Goal: Communication & Community: Answer question/provide support

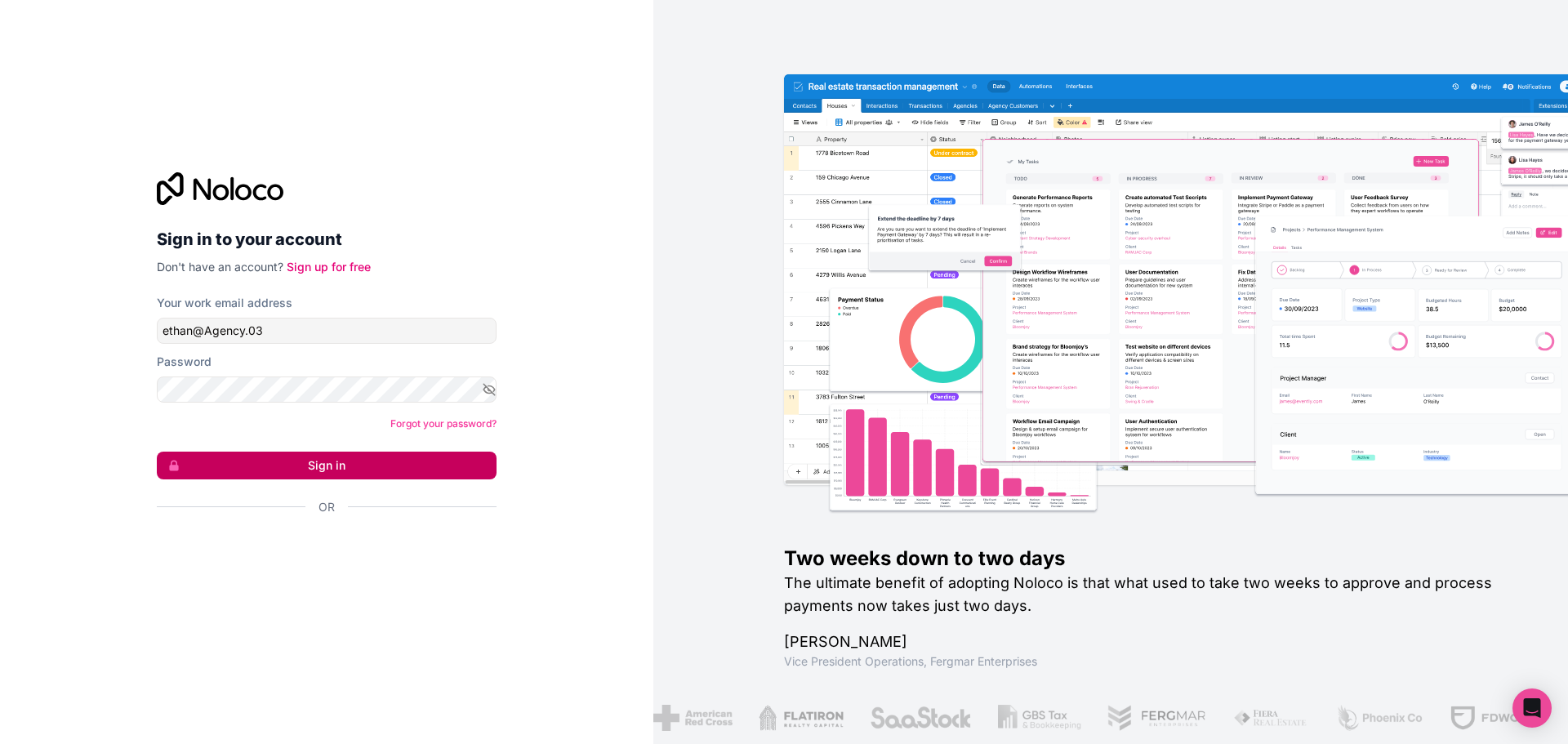
click at [367, 466] on button "Sign in" at bounding box center [327, 465] width 340 height 28
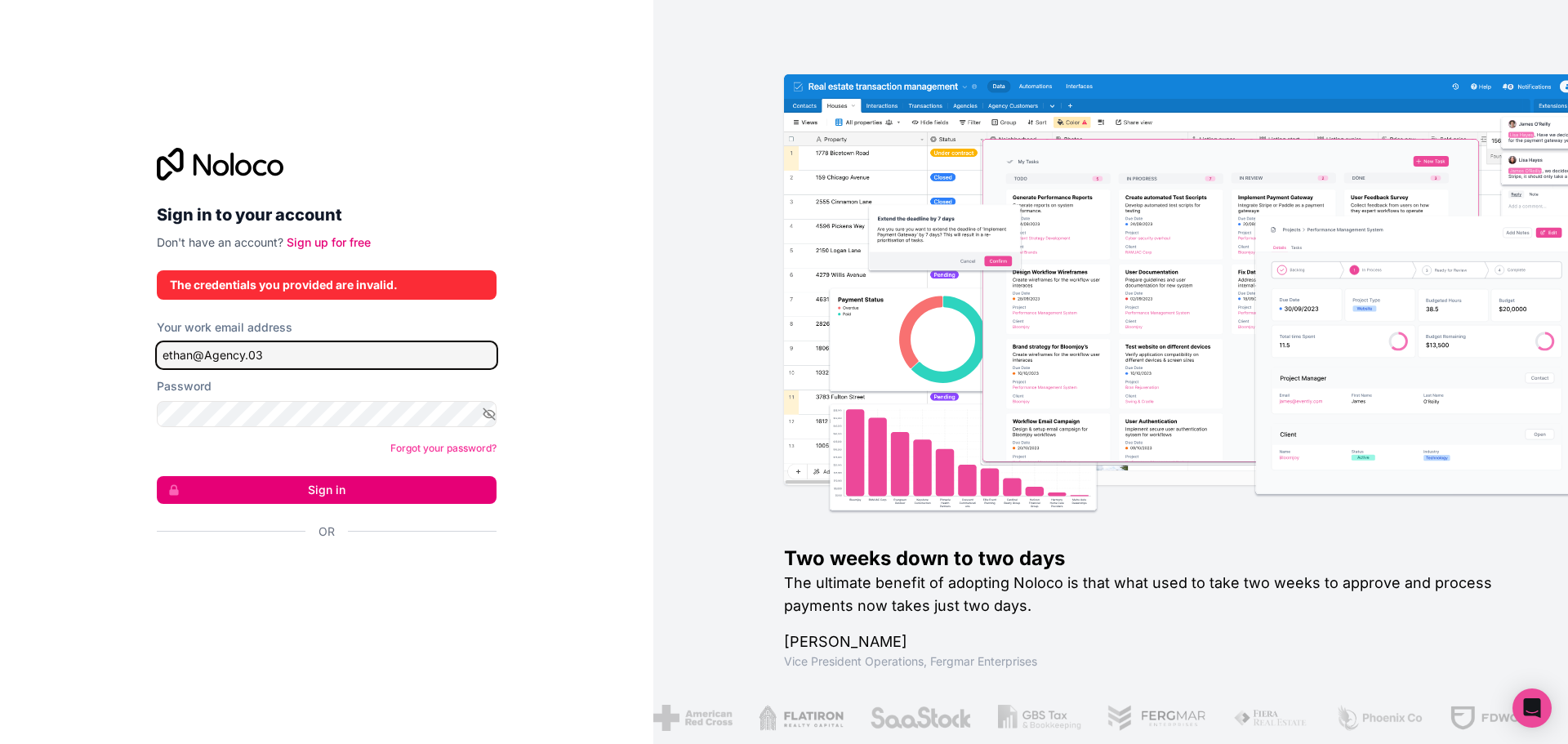
click at [398, 351] on input "ethan@Agency.03" at bounding box center [327, 356] width 340 height 26
type input "[PERSON_NAME][EMAIL_ADDRESS][DOMAIN_NAME]"
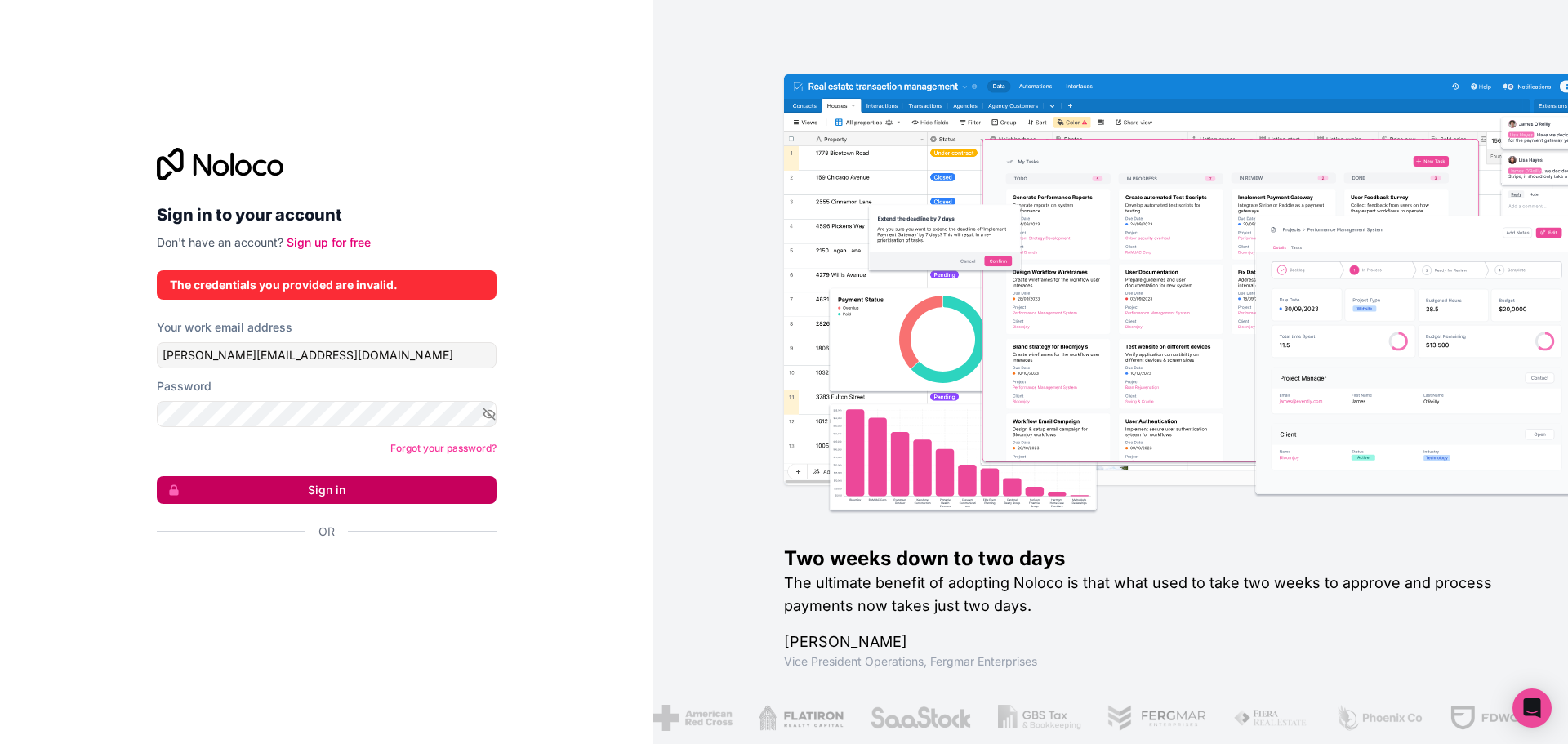
click at [308, 493] on button "Sign in" at bounding box center [327, 490] width 340 height 28
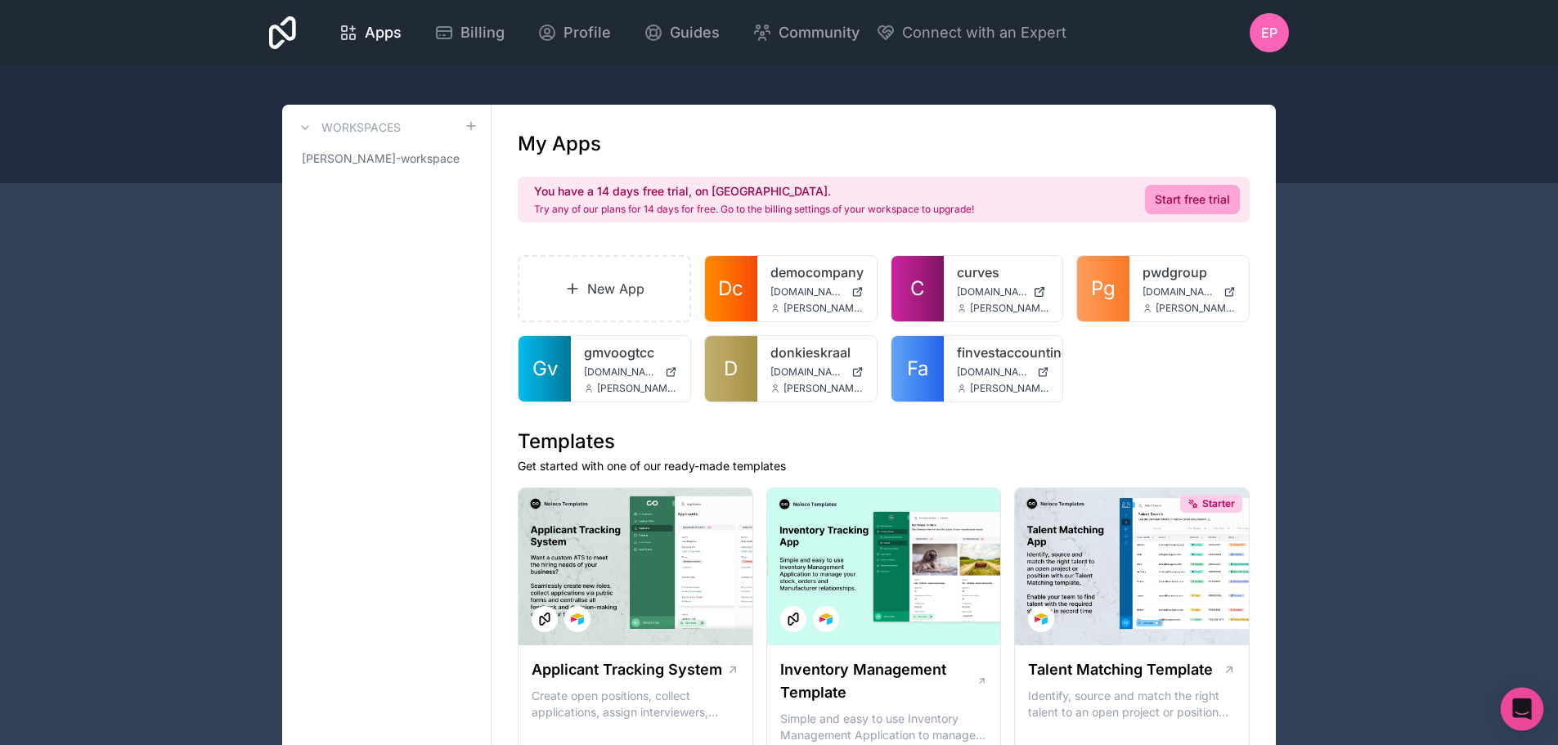
click at [1522, 717] on icon "Open Intercom Messenger" at bounding box center [1521, 708] width 21 height 21
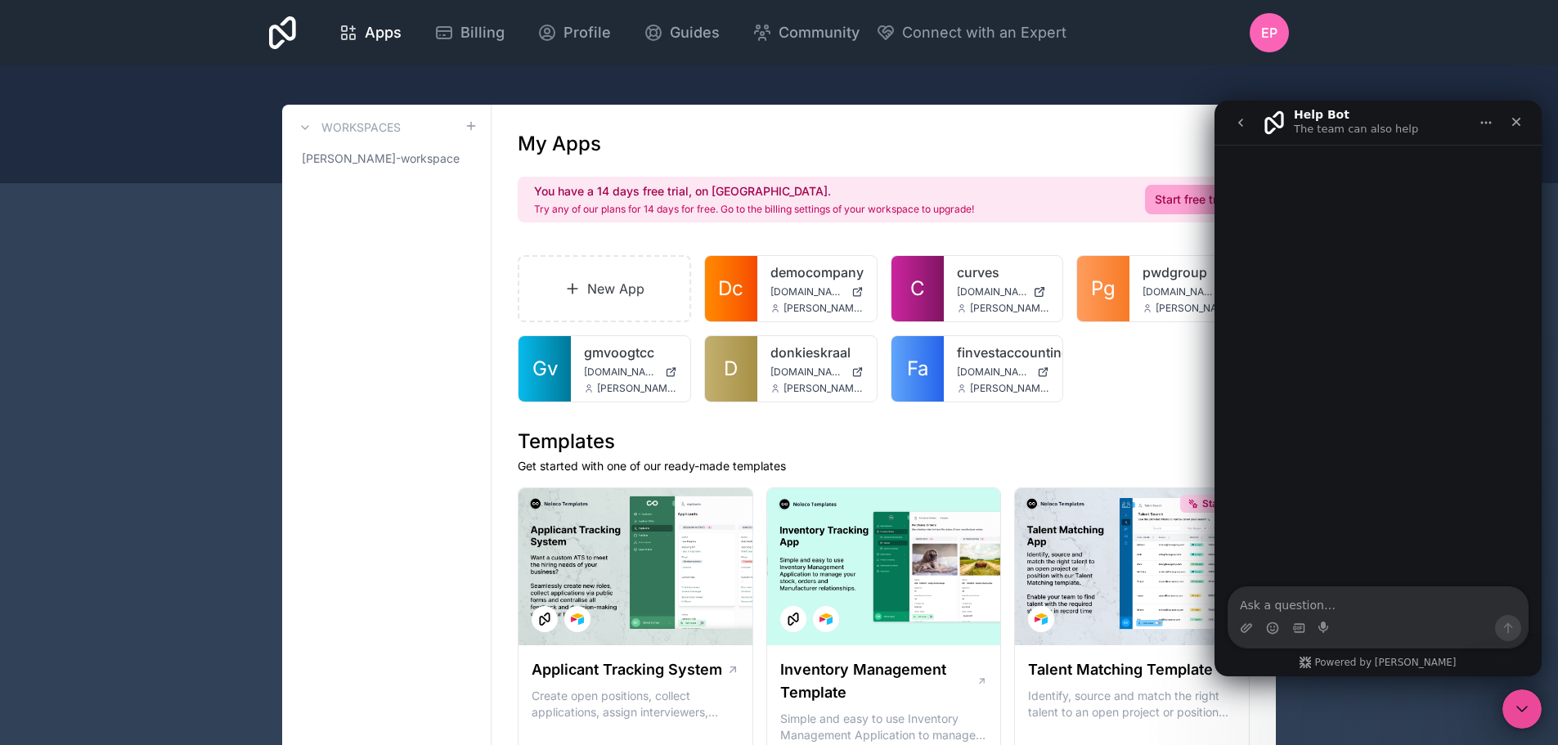
click at [1312, 606] on textarea "Ask a question…" at bounding box center [1377, 601] width 299 height 28
type textarea "hello"
type textarea "talk to agent"
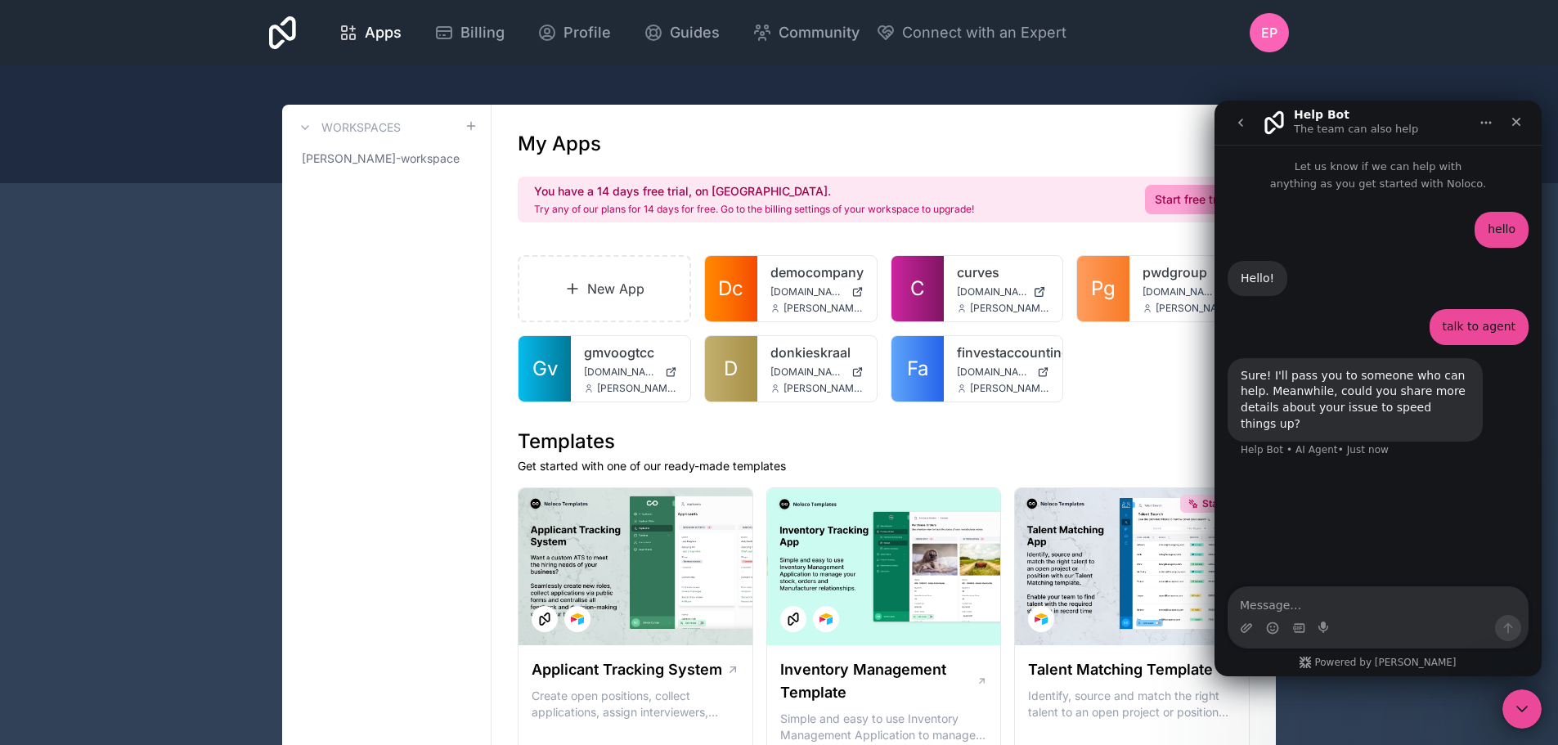
click at [1240, 635] on div "Intercom messenger" at bounding box center [1377, 628] width 299 height 26
click at [1247, 630] on icon "Upload attachment" at bounding box center [1246, 627] width 11 height 9
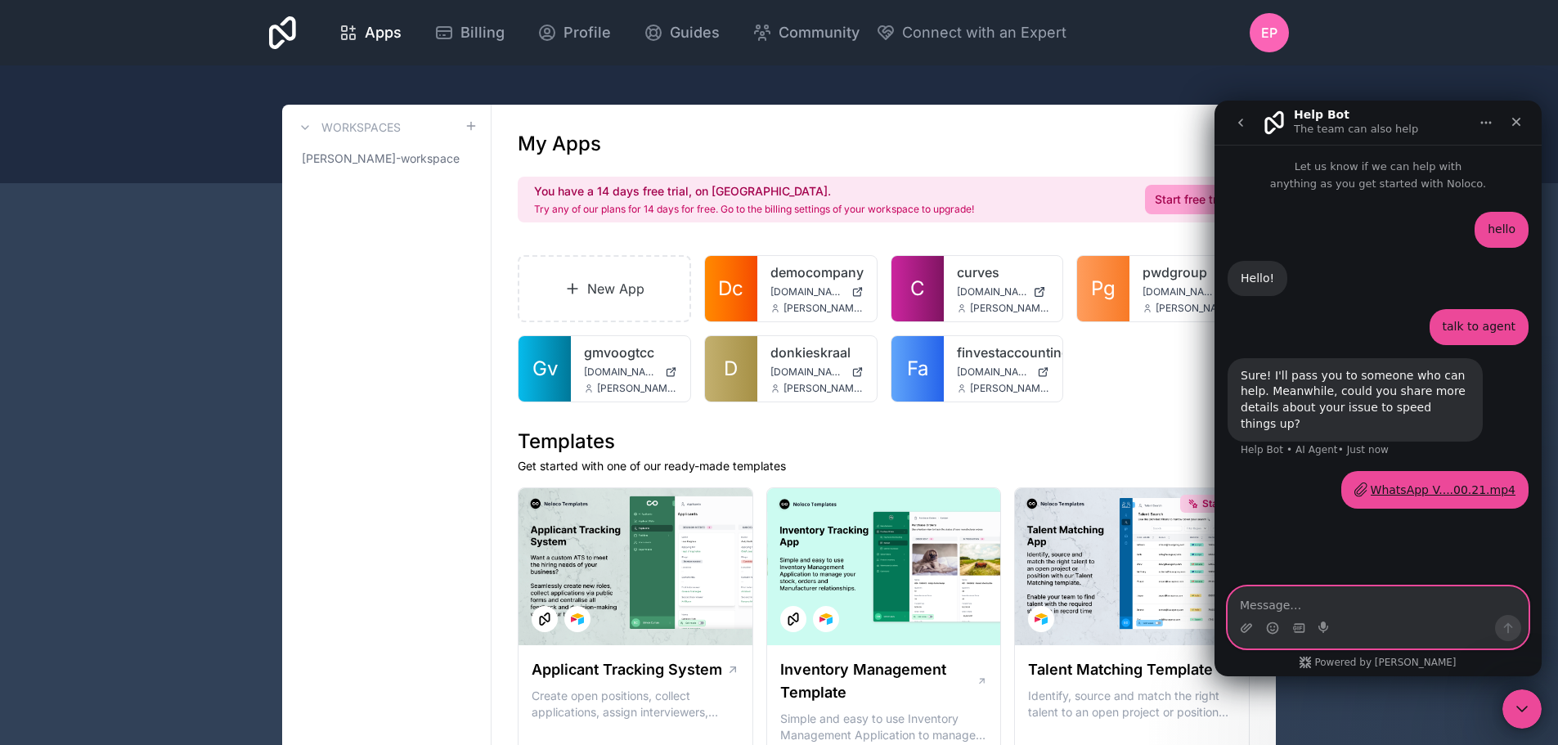
click at [1281, 602] on textarea "Message…" at bounding box center [1377, 601] width 299 height 28
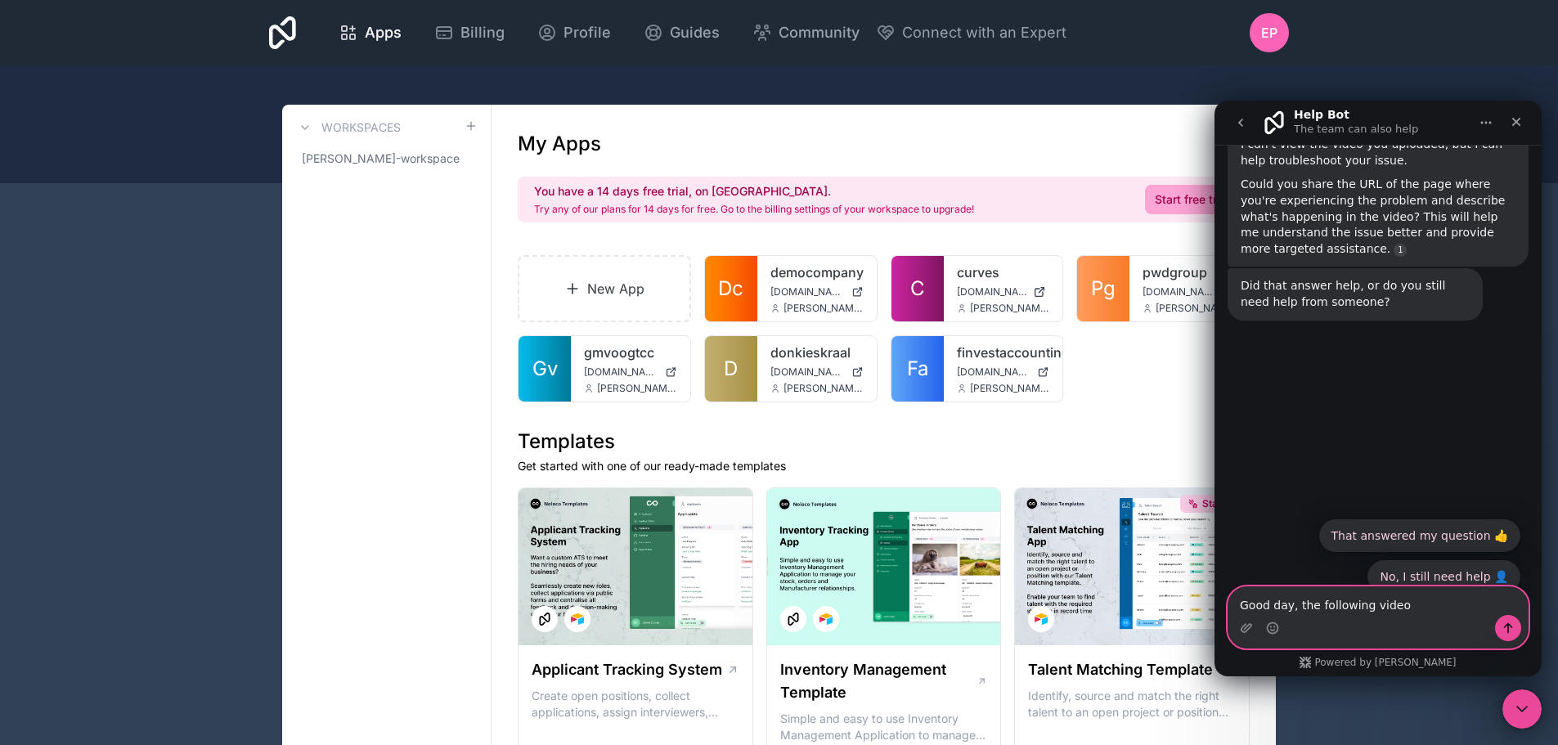
scroll to position [396, 0]
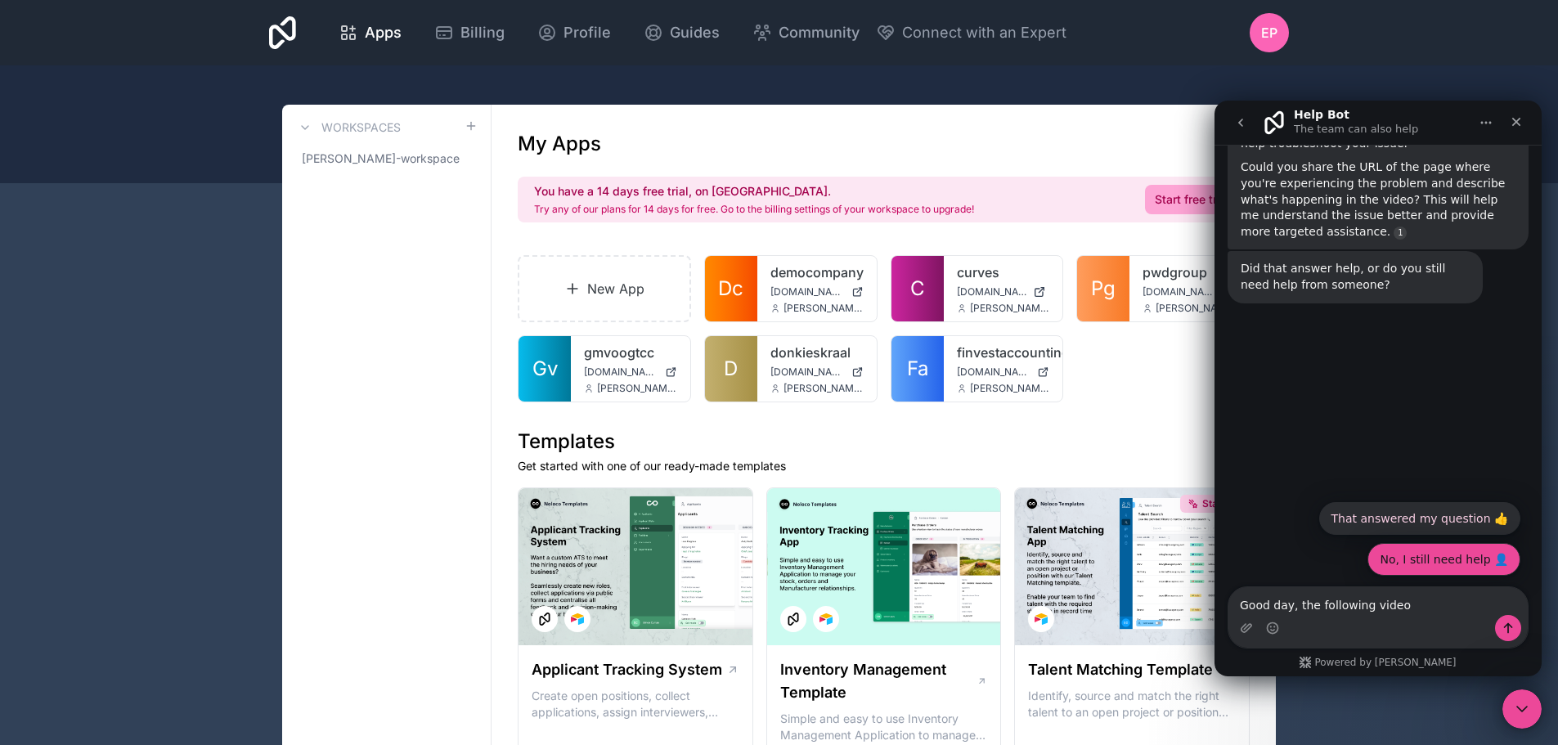
click at [1462, 555] on button "No, I still need help 👤" at bounding box center [1443, 559] width 153 height 33
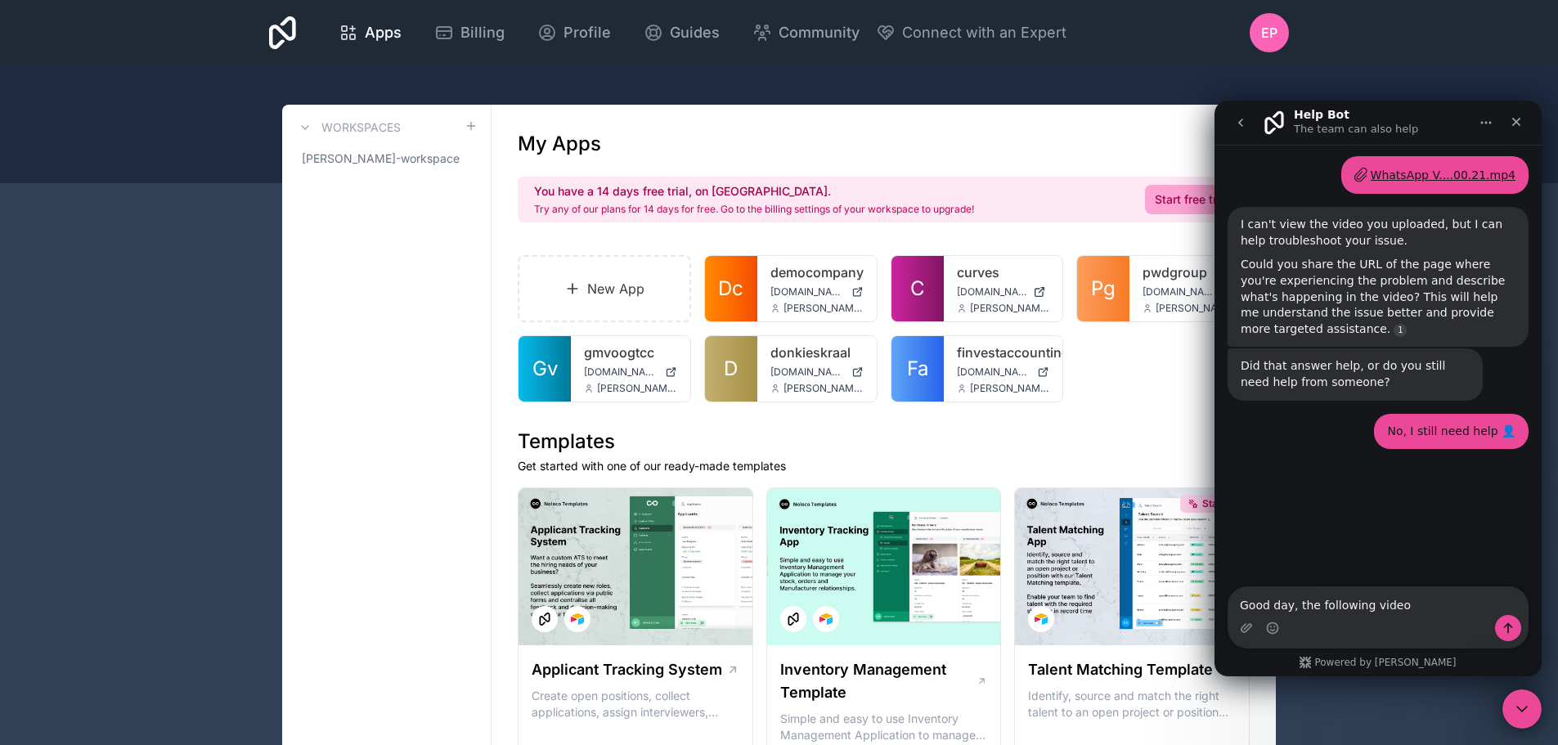
scroll to position [299, 0]
click at [1417, 609] on textarea "Good day, the following video" at bounding box center [1377, 601] width 299 height 28
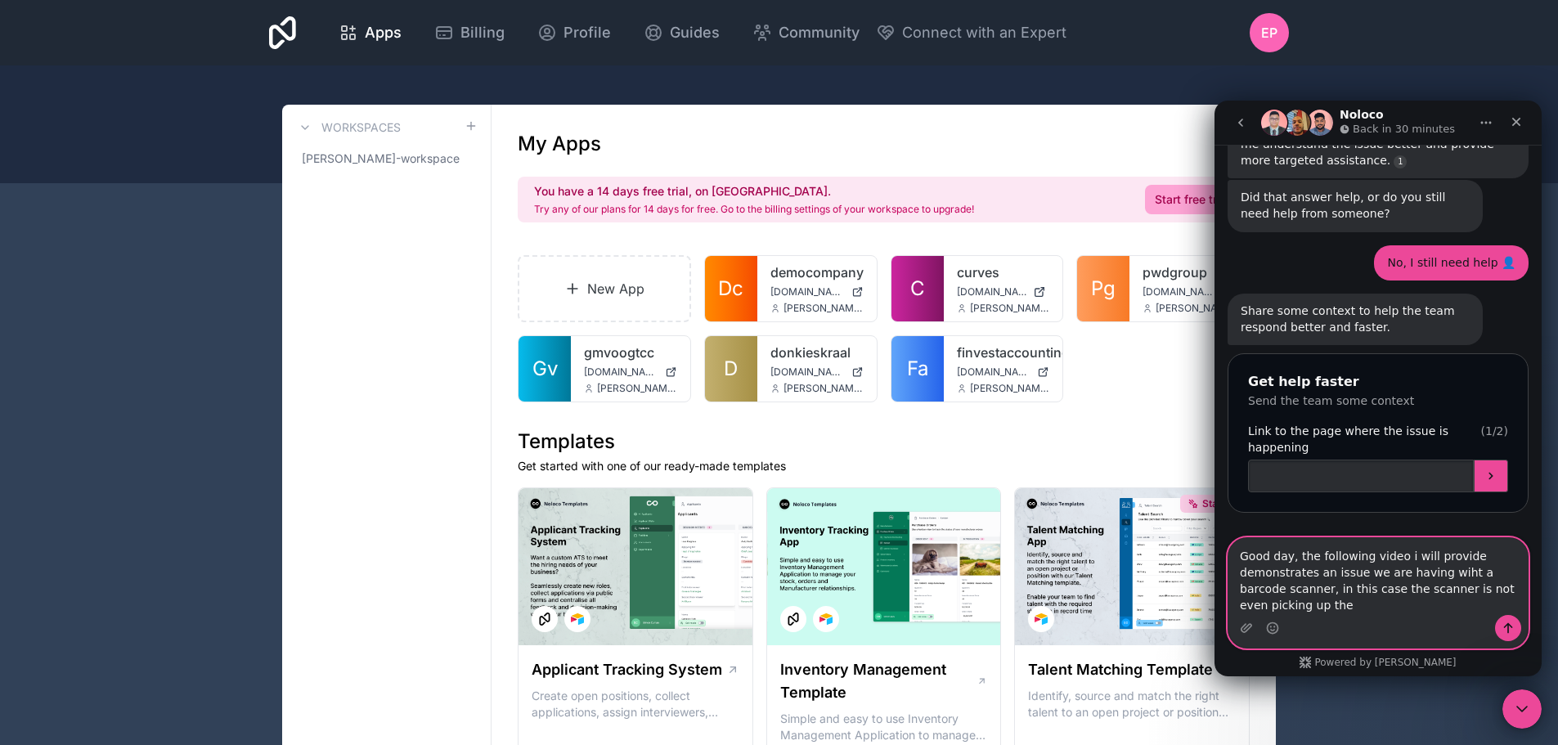
scroll to position [483, 0]
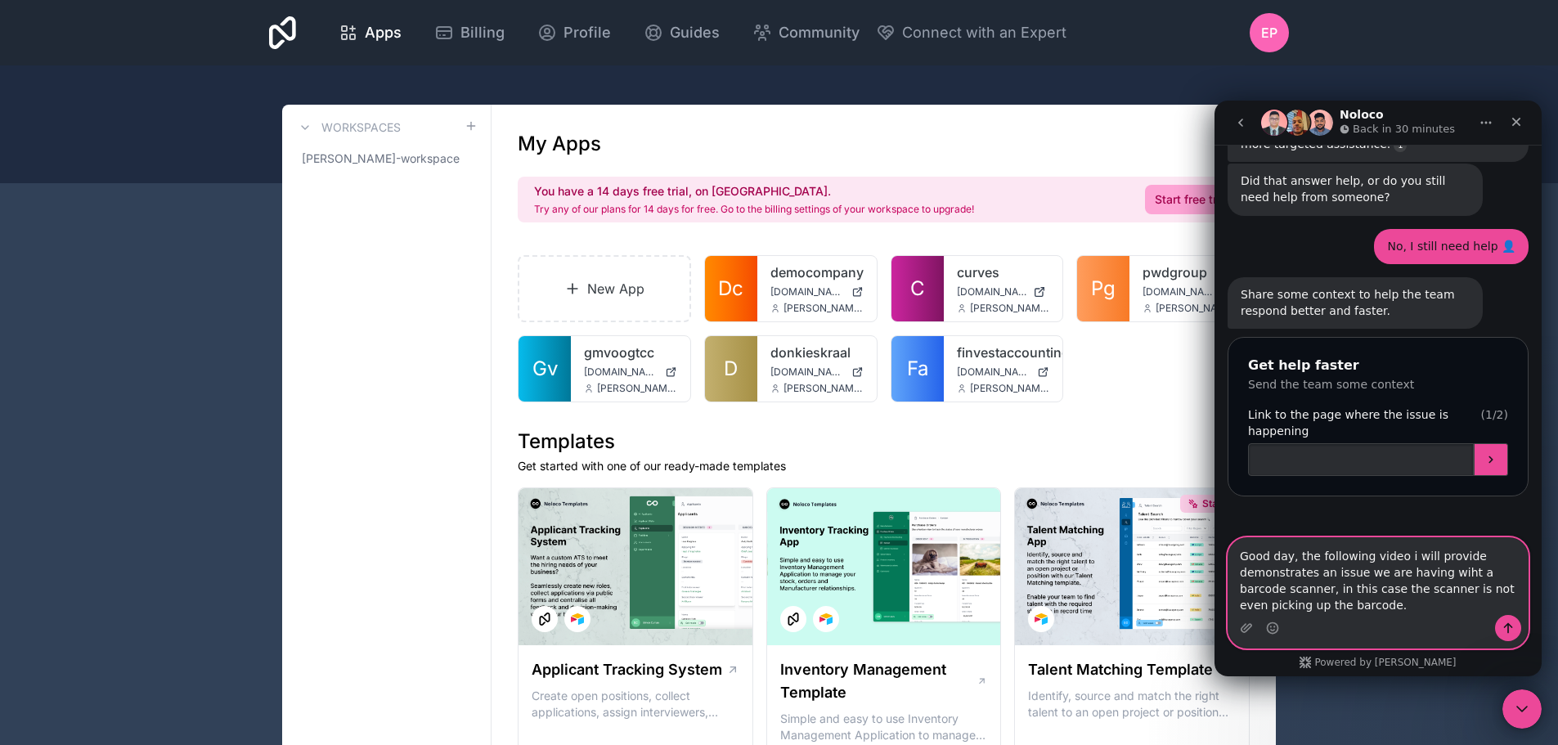
click at [1452, 571] on textarea "Good day, the following video i will provide demonstrates an issue we are havin…" at bounding box center [1377, 576] width 299 height 77
type textarea "Good day, the following video i will provide demonstrates an issue we are havin…"
click at [1242, 630] on icon "Upload attachment" at bounding box center [1246, 628] width 13 height 13
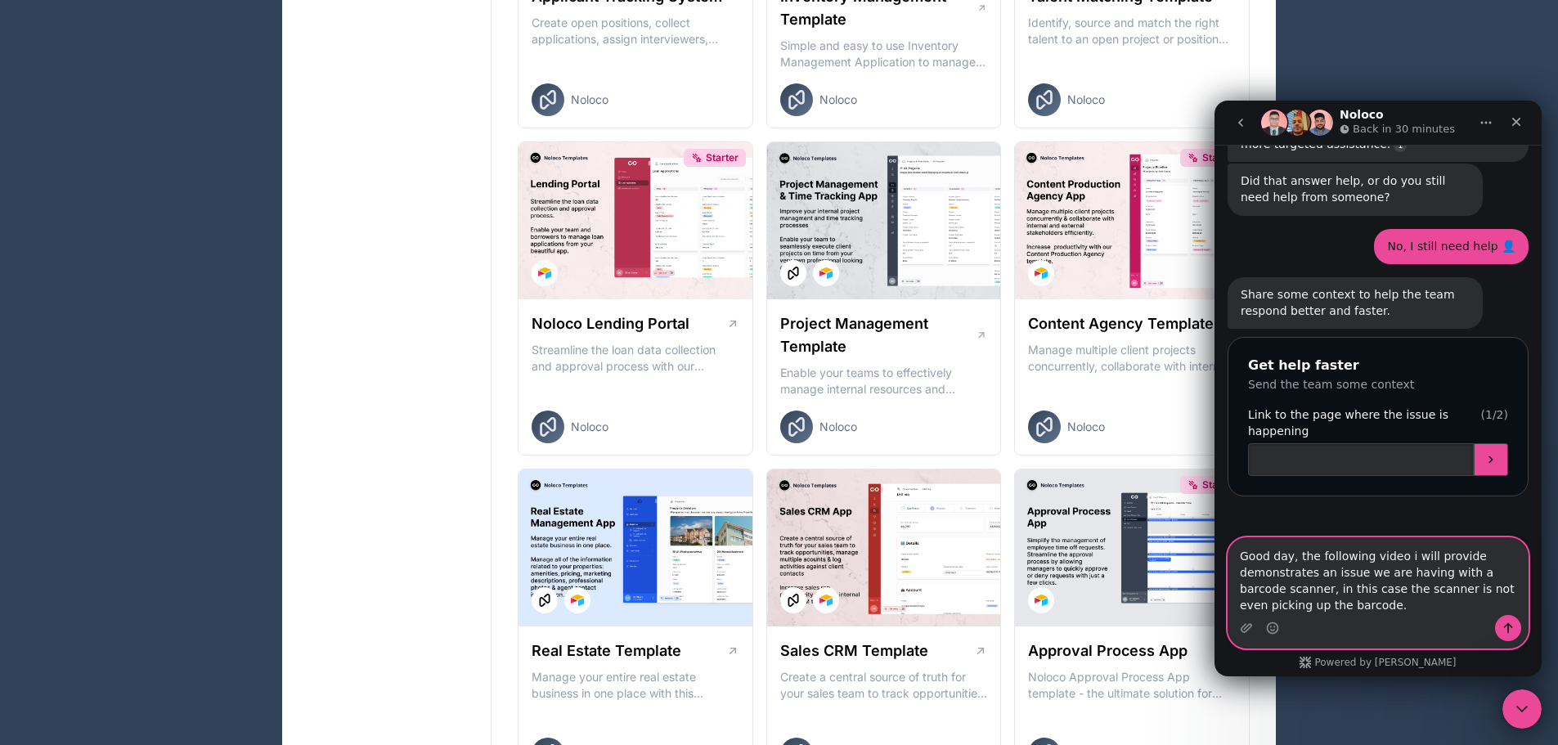
scroll to position [0, 0]
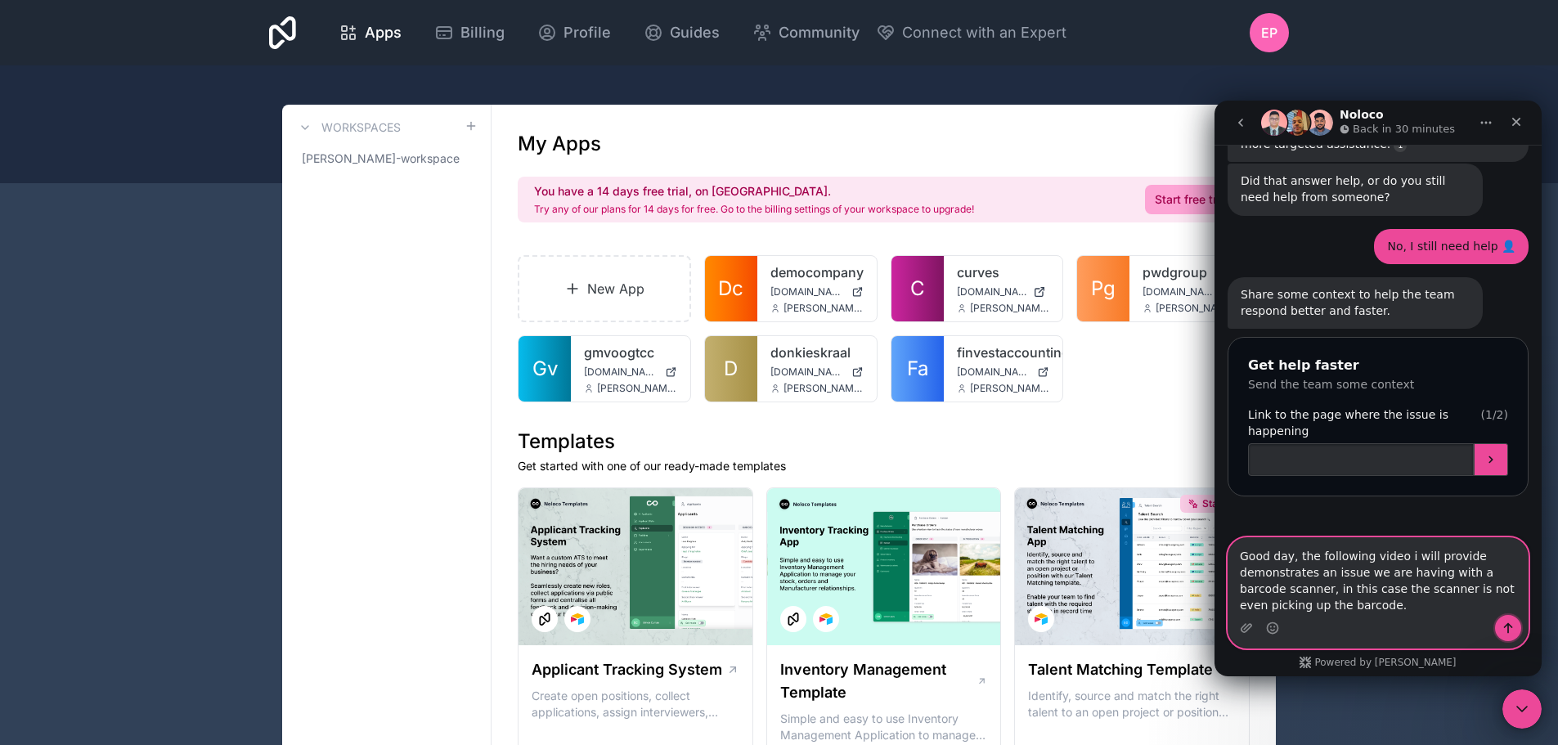
click at [1507, 622] on icon "Send a message…" at bounding box center [1508, 628] width 13 height 13
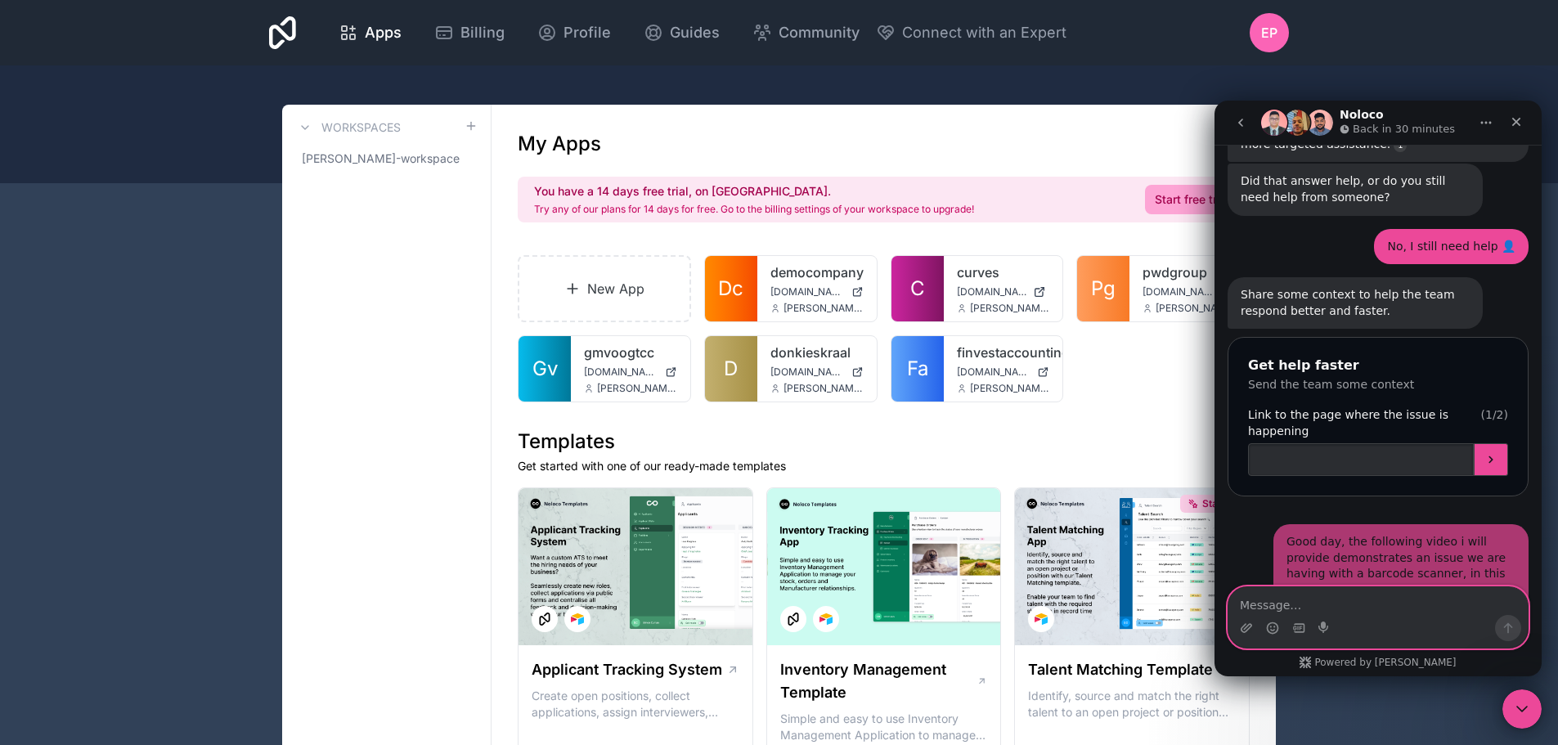
scroll to position [531, 0]
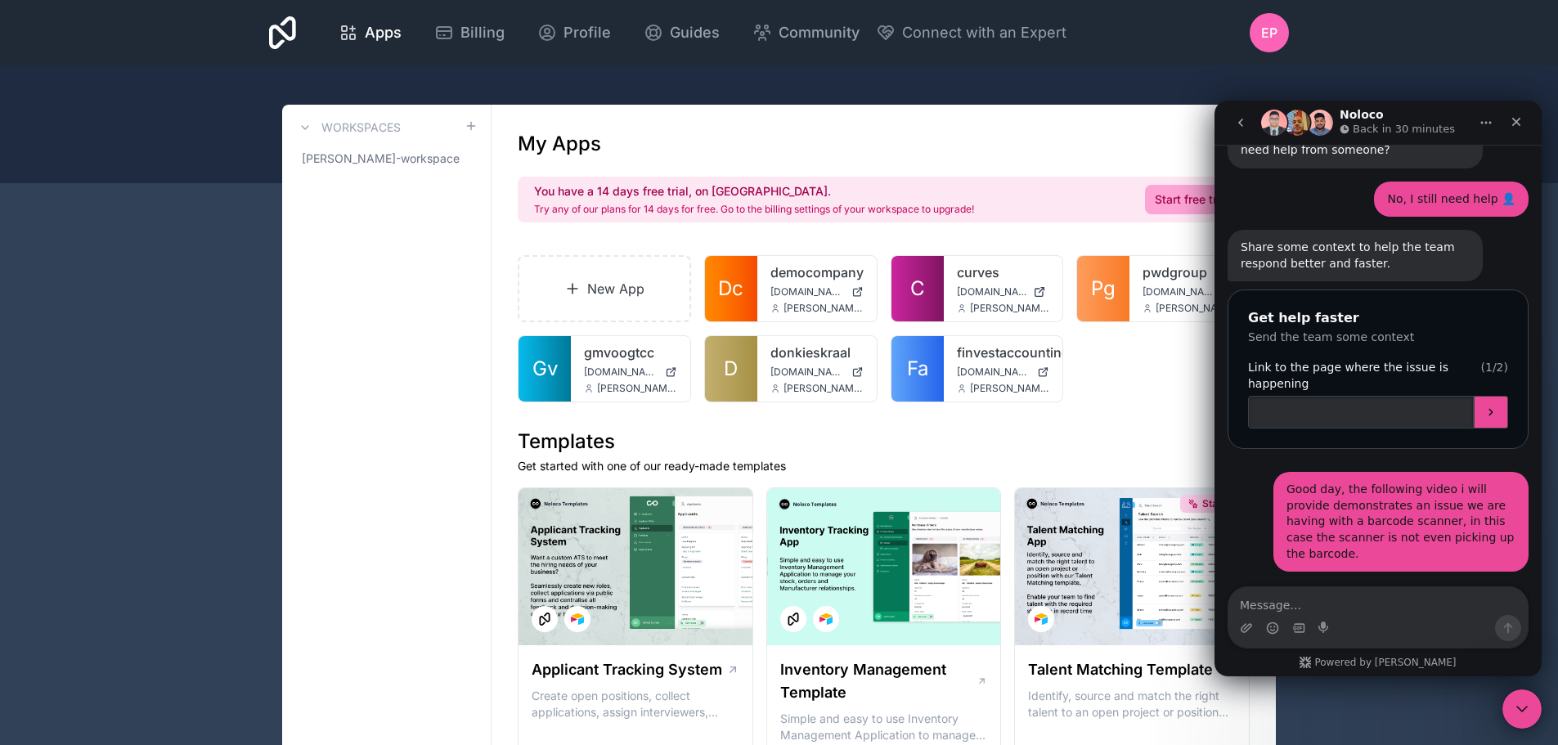
click at [1236, 625] on div "Intercom messenger" at bounding box center [1377, 628] width 299 height 26
click at [1241, 629] on icon "Upload attachment" at bounding box center [1246, 628] width 13 height 13
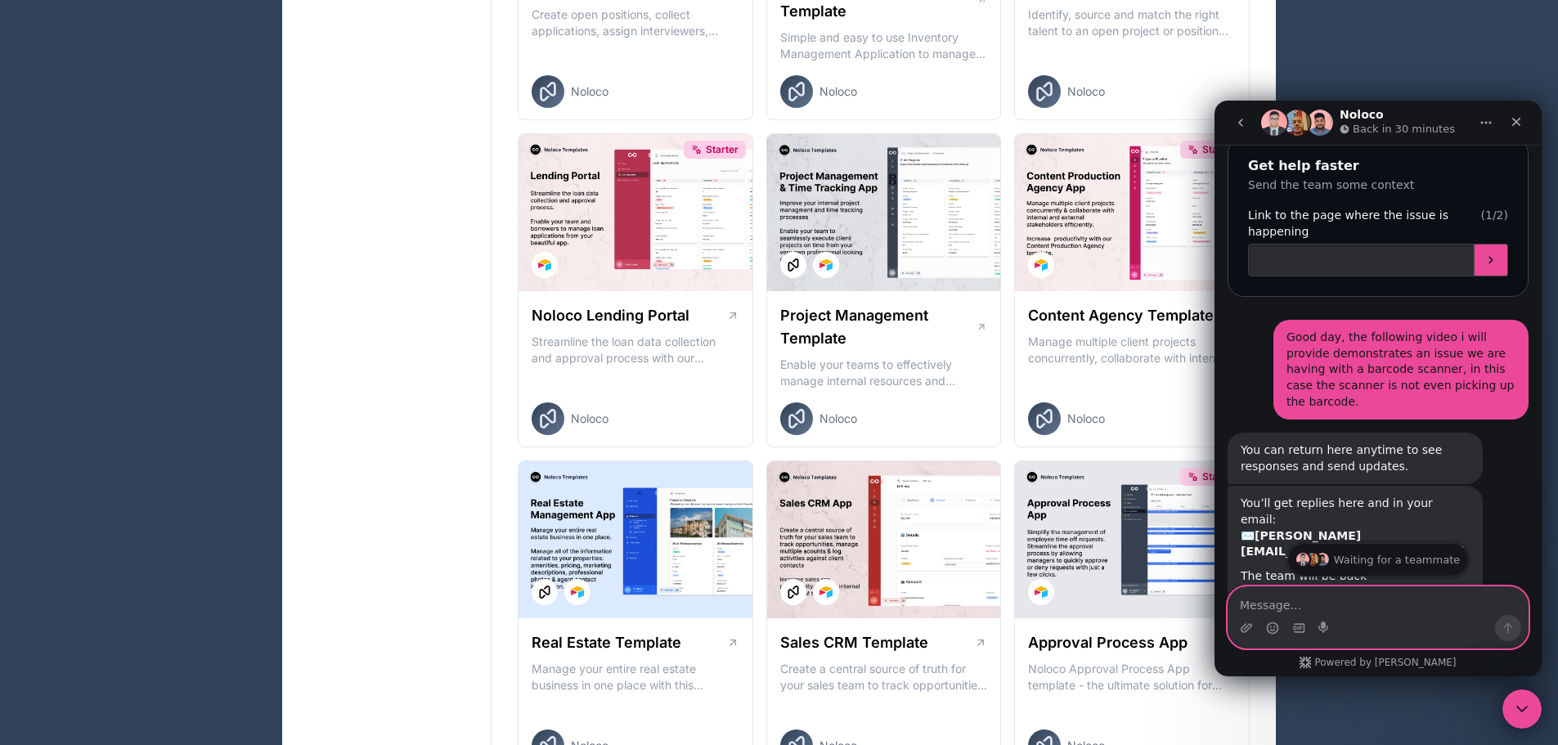
scroll to position [706, 0]
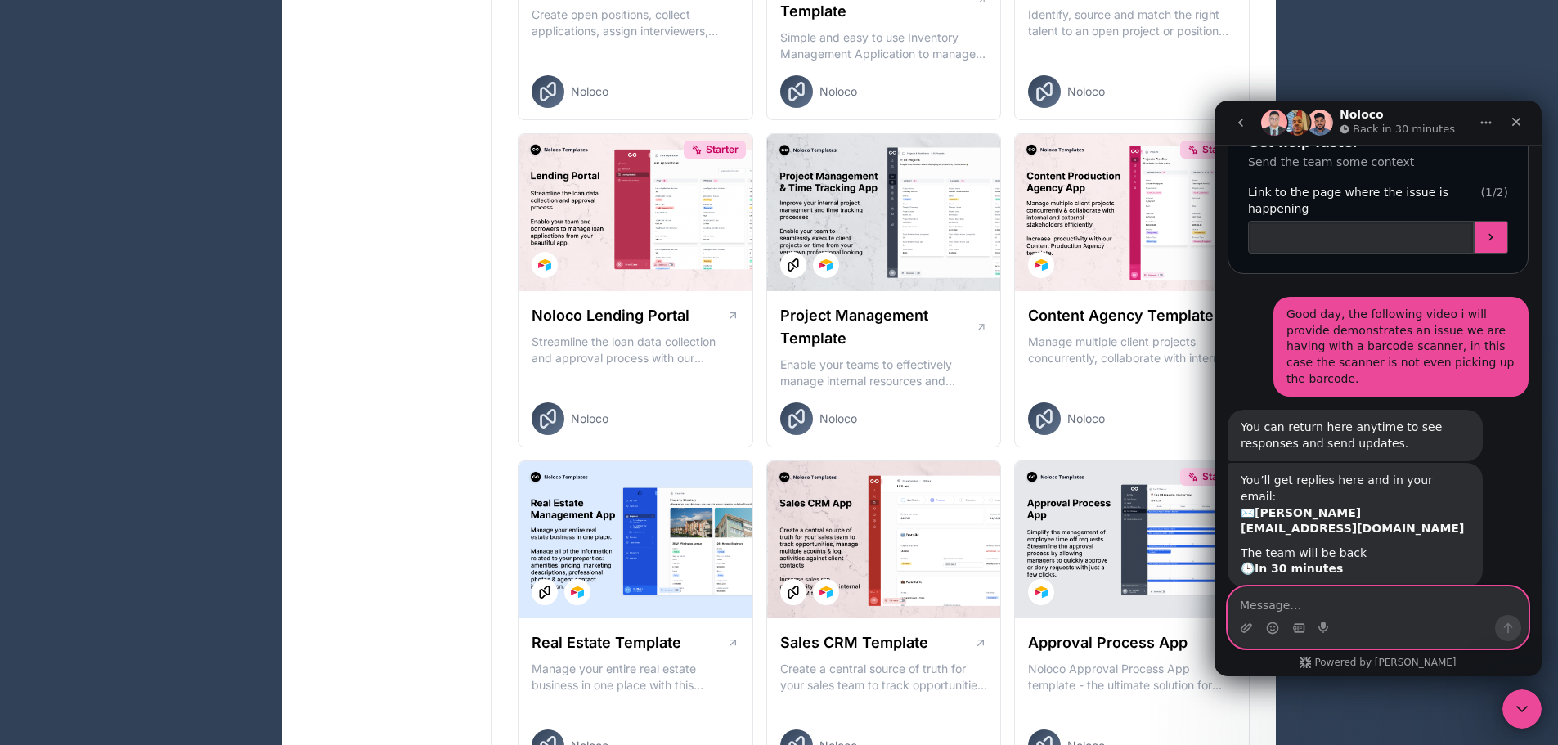
click at [1381, 595] on textarea "Message…" at bounding box center [1377, 601] width 299 height 28
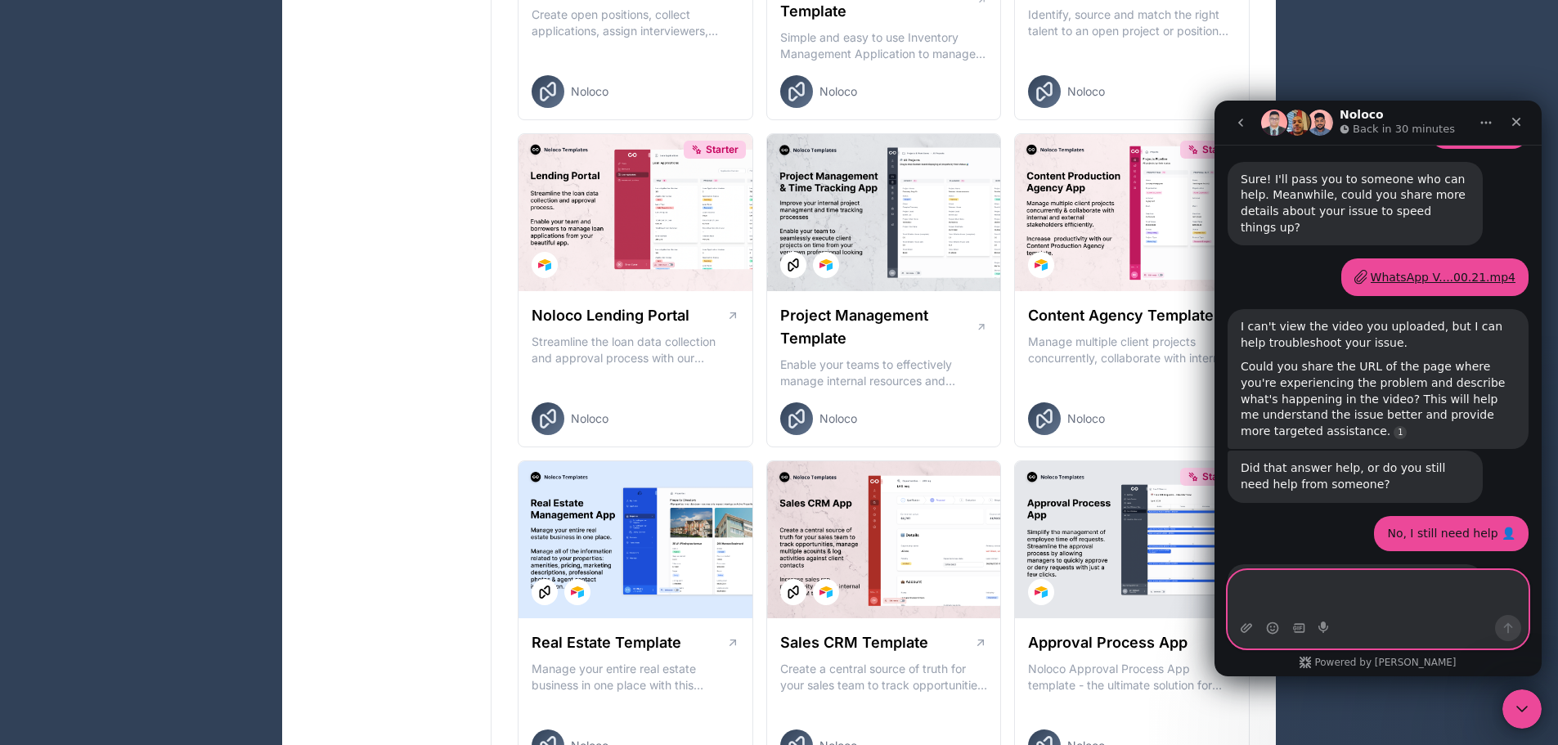
scroll to position [177, 0]
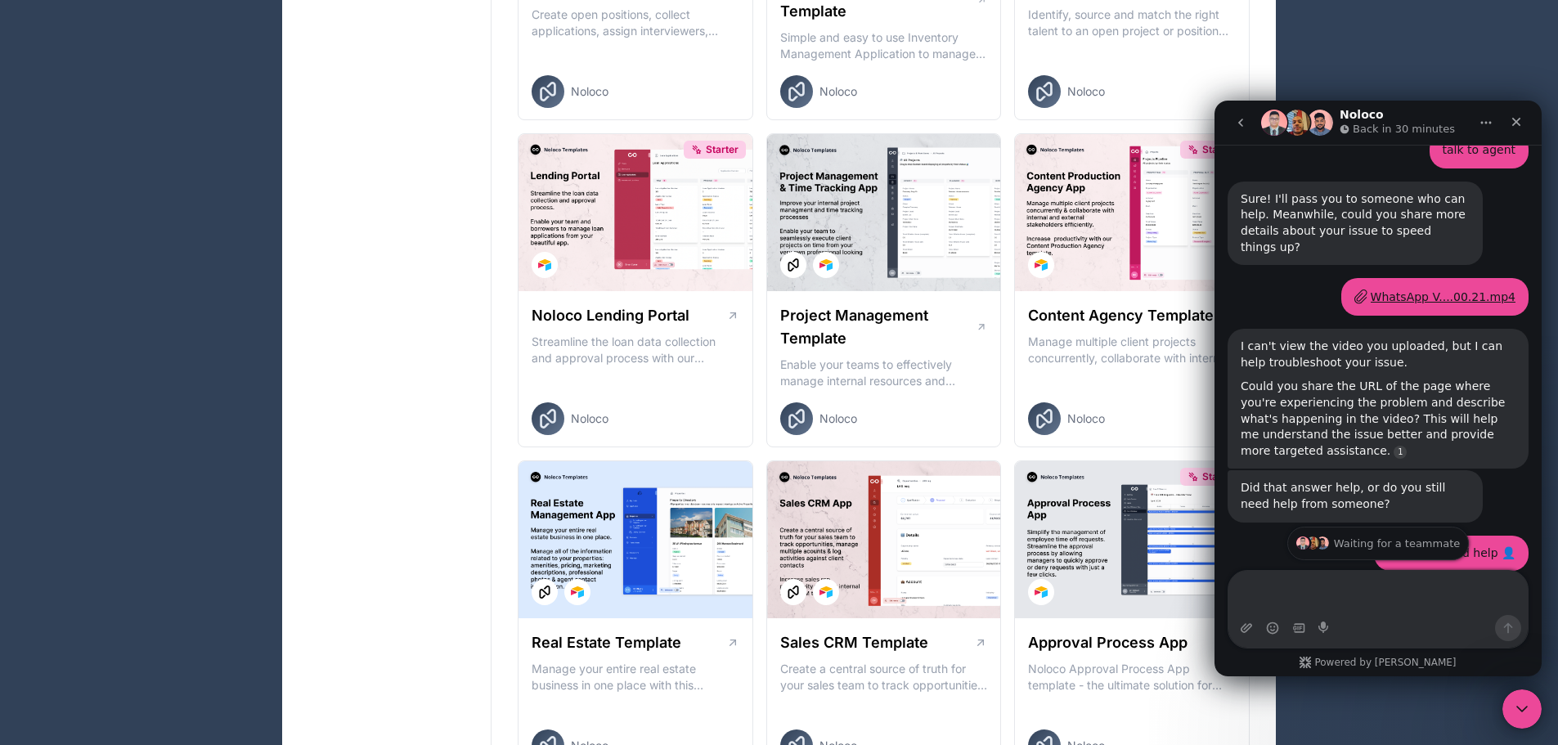
click at [1431, 289] on div "WhatsApp V....00.21.mp4" at bounding box center [1443, 297] width 145 height 17
click at [1407, 589] on textarea "Message…" at bounding box center [1377, 593] width 299 height 44
paste textarea "[URL][DOMAIN_NAME]"
type textarea "[URL][DOMAIN_NAME]"
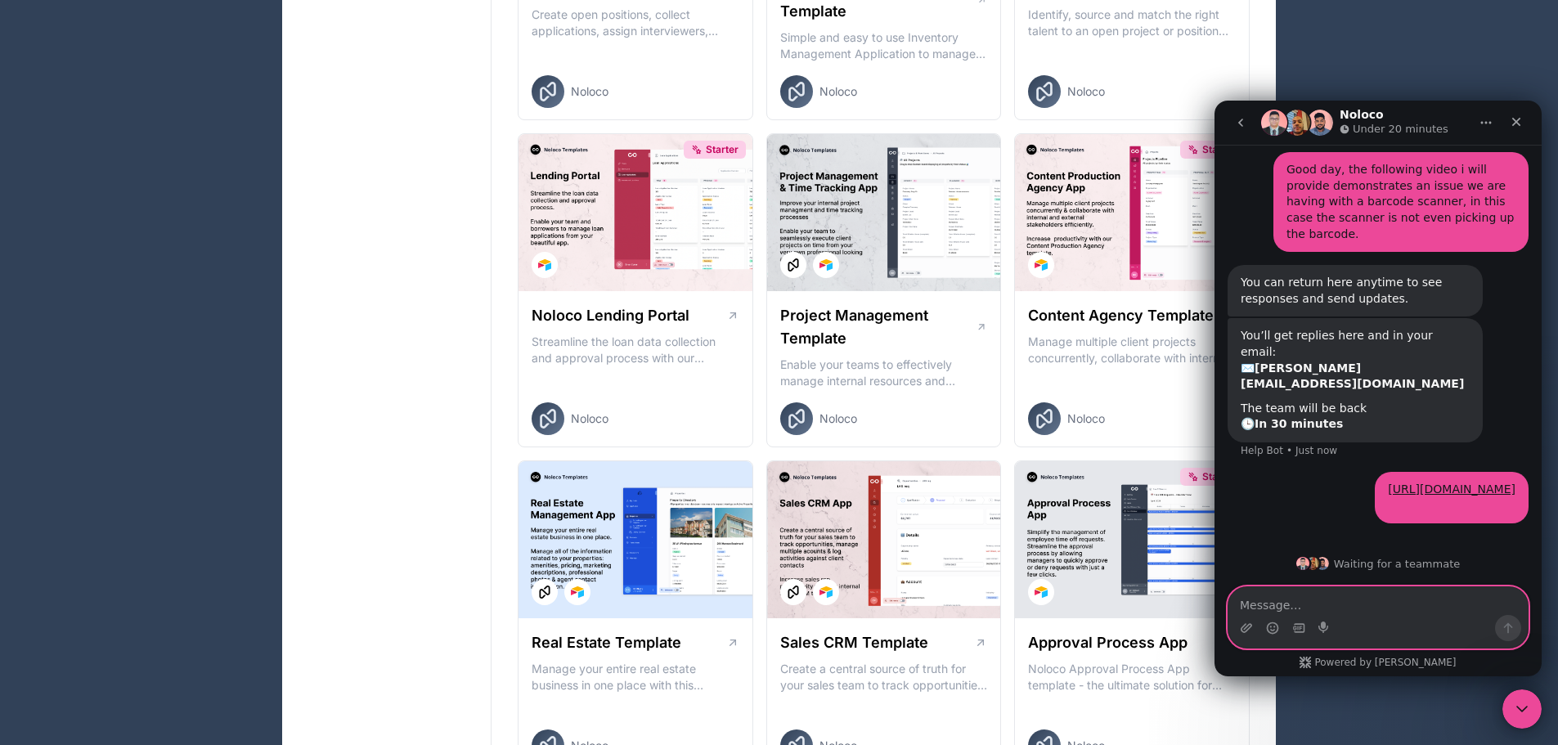
scroll to position [914, 0]
click at [1388, 483] on link "[URL][DOMAIN_NAME]" at bounding box center [1452, 489] width 128 height 13
